Goal: Task Accomplishment & Management: Complete application form

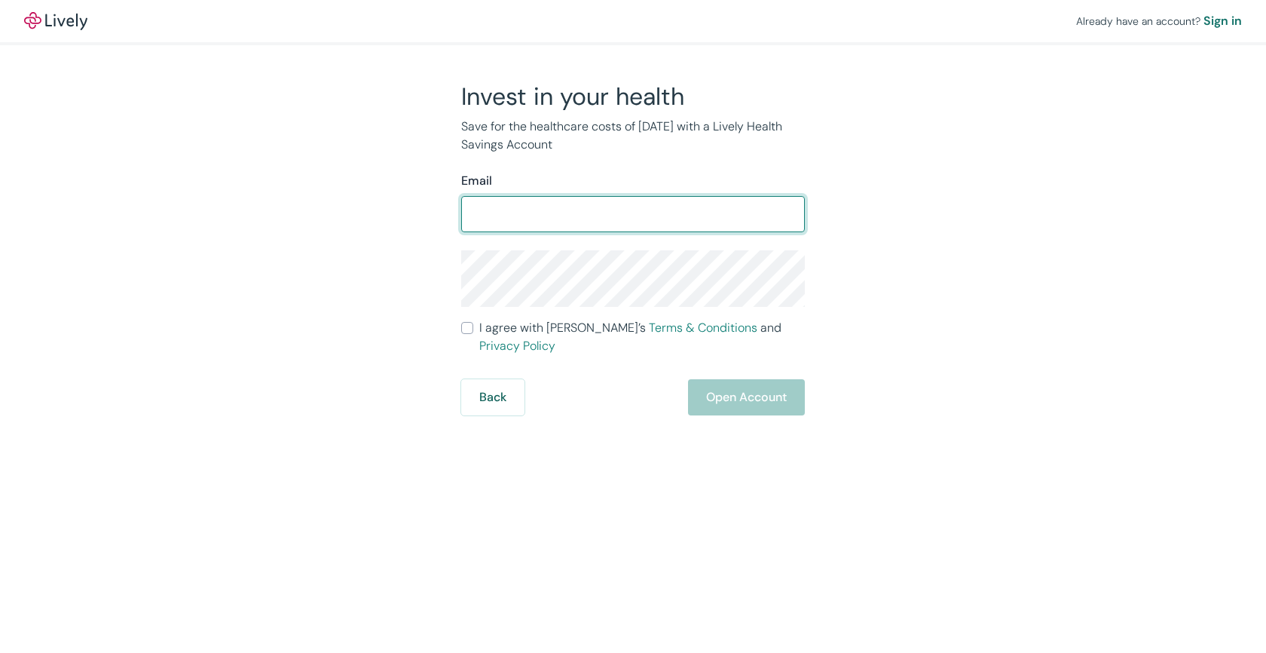
click at [641, 206] on input "Email" at bounding box center [633, 214] width 344 height 30
type input "[EMAIL_ADDRESS][DOMAIN_NAME]"
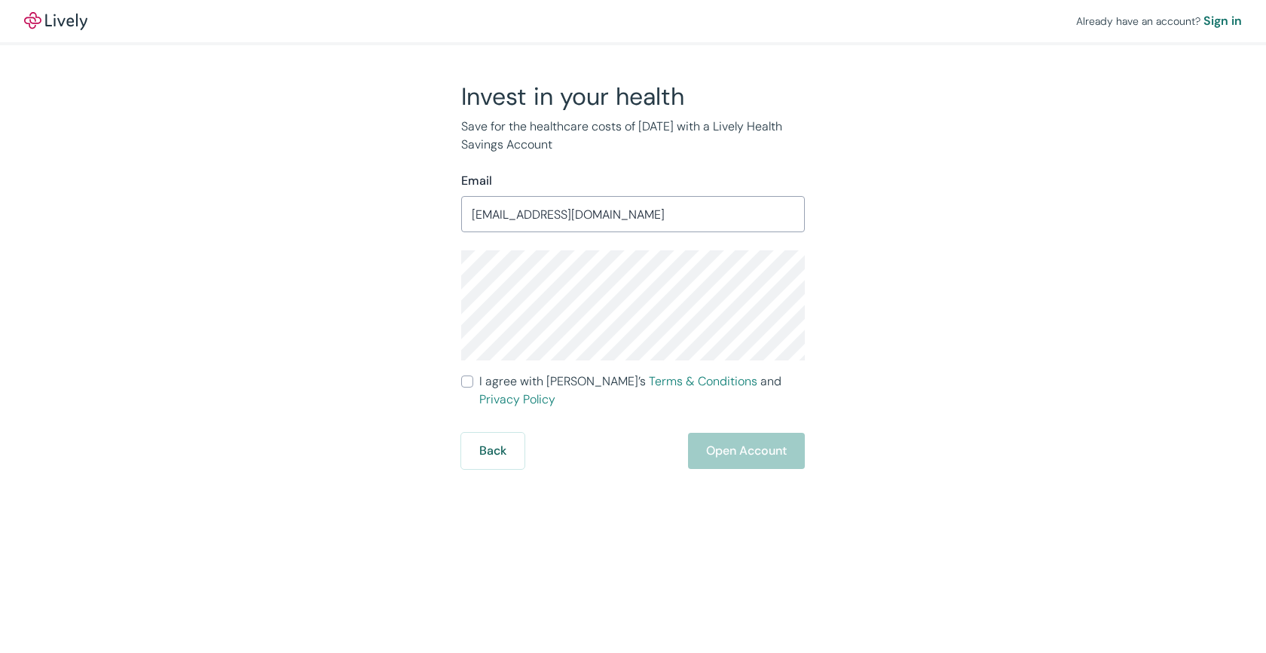
click at [336, 316] on div "Invest in your health Save for the healthcare costs of [DATE] with a Lively Hea…" at bounding box center [623, 274] width 723 height 387
click at [524, 381] on span "I agree with Lively’s Terms & Conditions and Privacy Policy" at bounding box center [641, 390] width 325 height 36
click at [473, 381] on input "I agree with Lively’s Terms & Conditions and Privacy Policy" at bounding box center [467, 381] width 12 height 12
checkbox input "true"
click at [705, 432] on button "Open Account" at bounding box center [746, 450] width 117 height 36
